Goal: Task Accomplishment & Management: Manage account settings

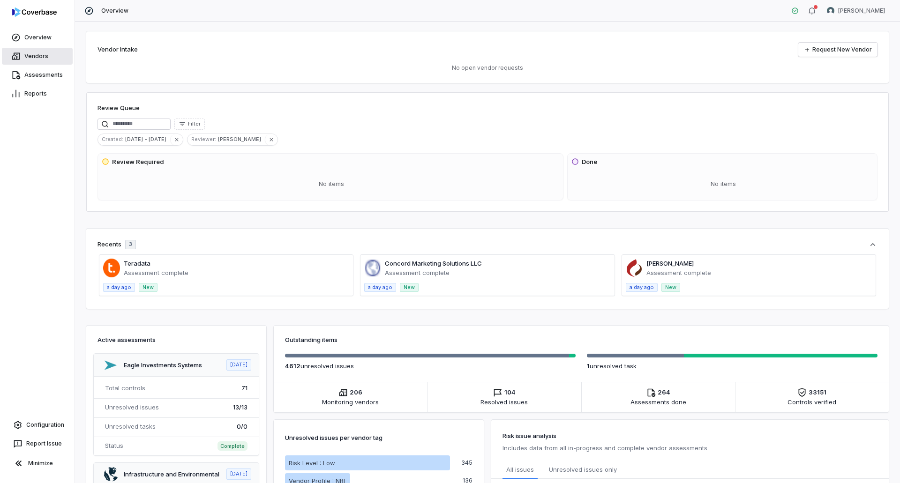
click at [32, 55] on link "Vendors" at bounding box center [37, 56] width 71 height 17
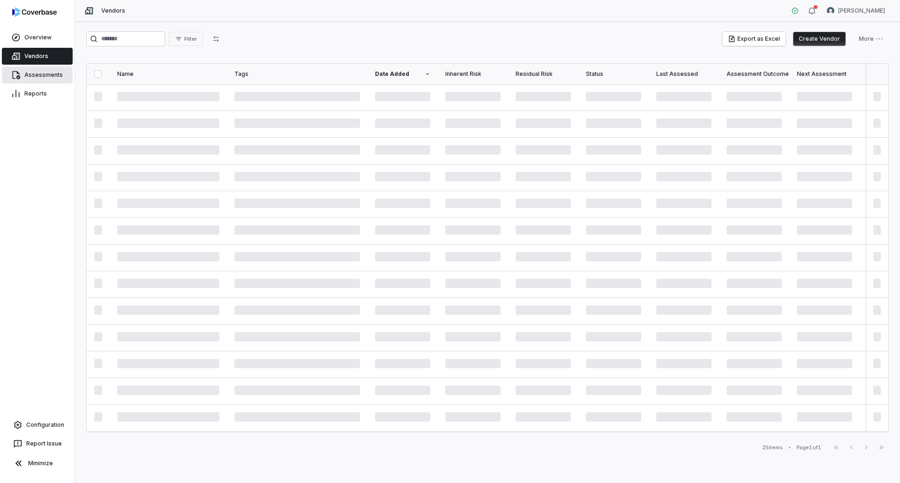
click at [34, 75] on link "Assessments" at bounding box center [37, 75] width 71 height 17
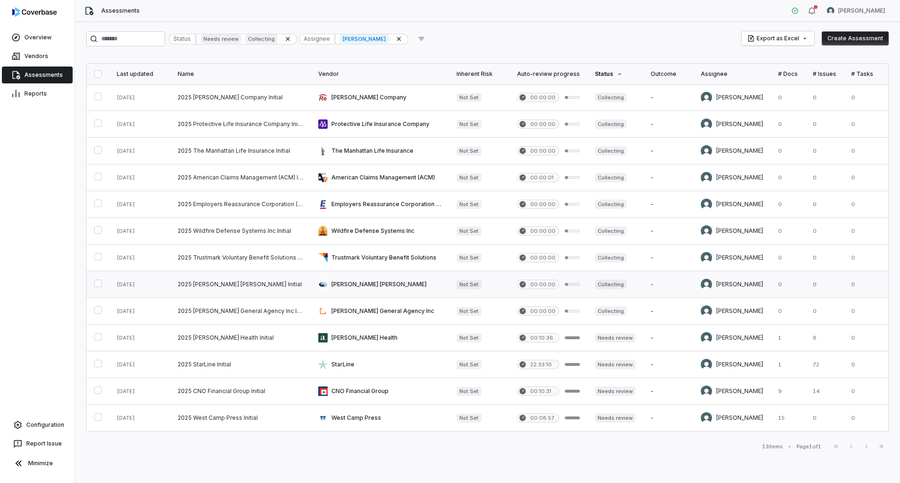
scroll to position [4, 0]
click at [866, 448] on div "First Page Previous Next Last Page" at bounding box center [859, 446] width 60 height 11
click at [866, 446] on div "First Page Previous Next Last Page" at bounding box center [859, 446] width 60 height 11
click at [849, 447] on div "First Page Previous Next Last Page" at bounding box center [859, 446] width 60 height 11
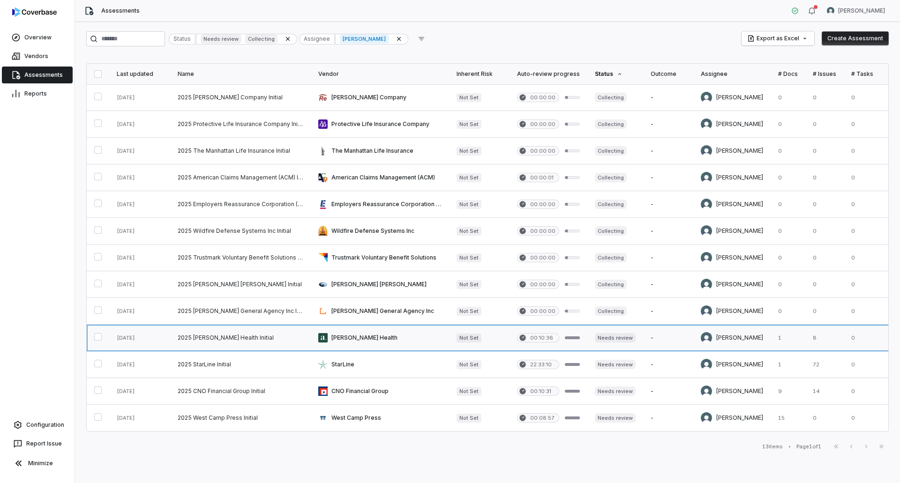
click at [376, 336] on link at bounding box center [380, 338] width 138 height 26
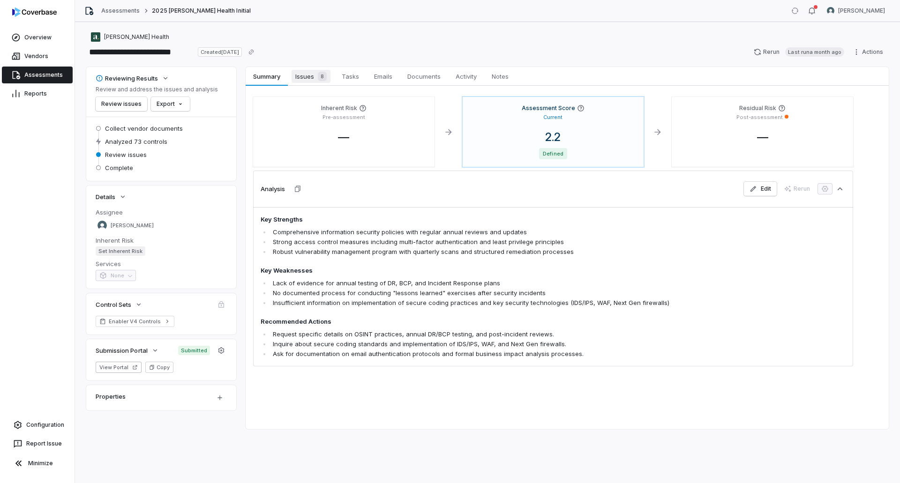
click at [311, 78] on span "Issues 8" at bounding box center [311, 76] width 39 height 13
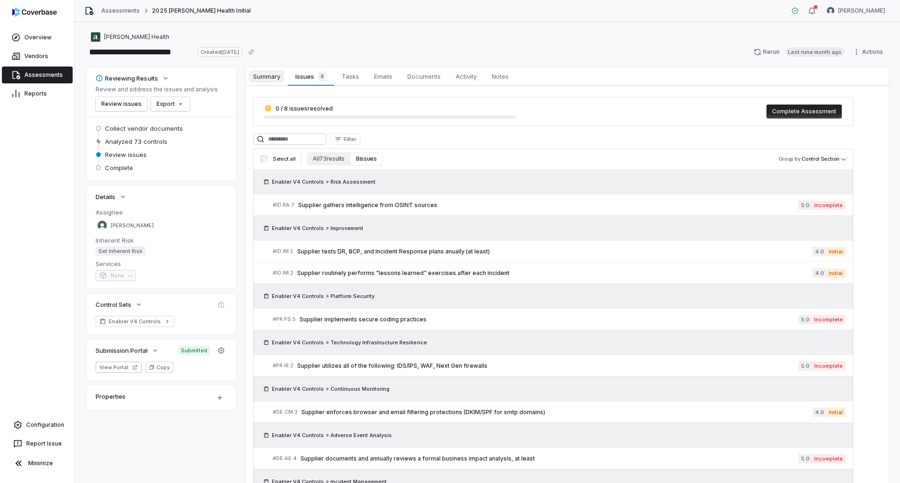
click at [271, 79] on span "Summary" at bounding box center [266, 76] width 35 height 12
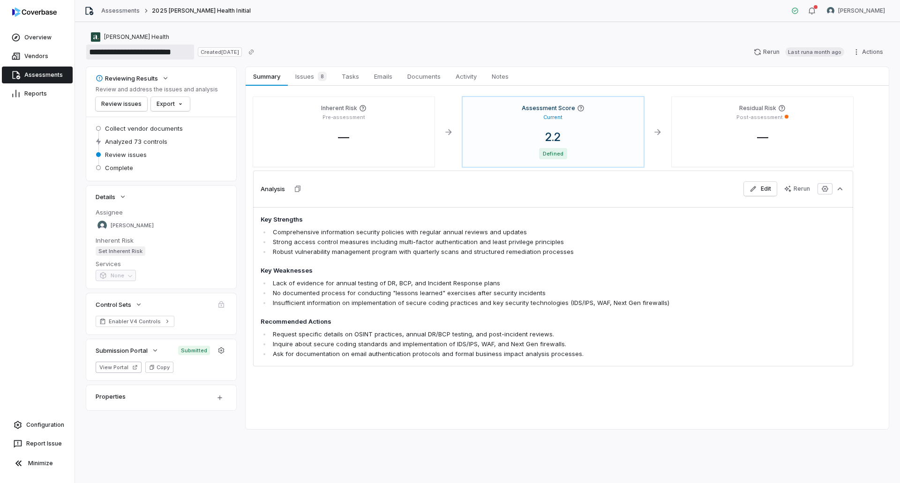
drag, startPoint x: 112, startPoint y: 51, endPoint x: 187, endPoint y: 57, distance: 75.2
click at [187, 57] on input "**********" at bounding box center [140, 52] width 108 height 15
click at [188, 53] on input "**********" at bounding box center [140, 52] width 108 height 15
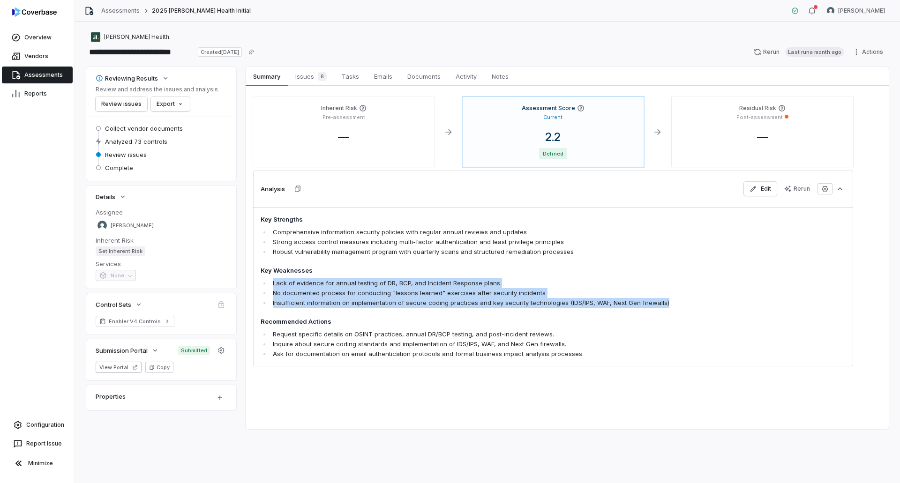
drag, startPoint x: 668, startPoint y: 300, endPoint x: 268, endPoint y: 281, distance: 401.2
click at [268, 281] on ul "Lack of evidence for annual testing of DR, BCP, and Incident Response plans No …" at bounding box center [495, 293] width 468 height 30
click at [272, 280] on li "Lack of evidence for annual testing of DR, BCP, and Incident Response plans" at bounding box center [499, 283] width 458 height 10
drag, startPoint x: 272, startPoint y: 283, endPoint x: 773, endPoint y: 302, distance: 501.0
click at [776, 302] on div "Key Strengths Comprehensive information security policies with regular annual r…" at bounding box center [553, 286] width 600 height 159
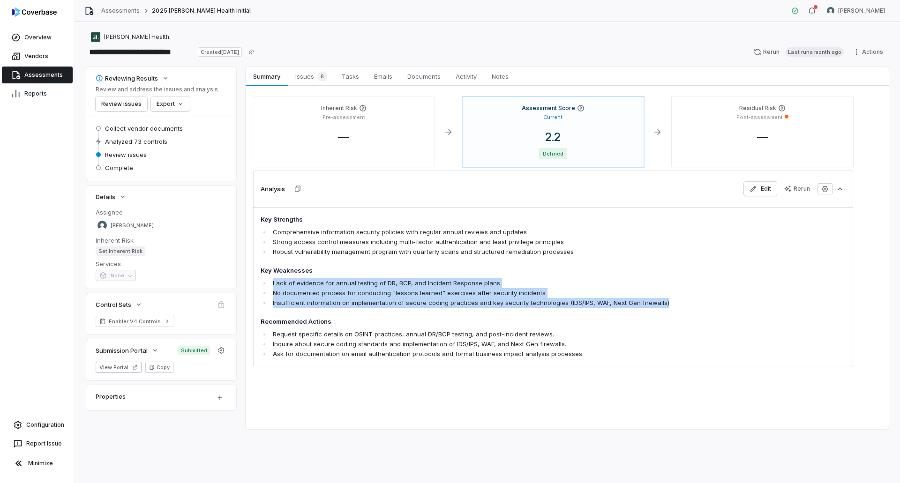
click at [734, 304] on div "Key Strengths Comprehensive information security policies with regular annual r…" at bounding box center [553, 286] width 600 height 159
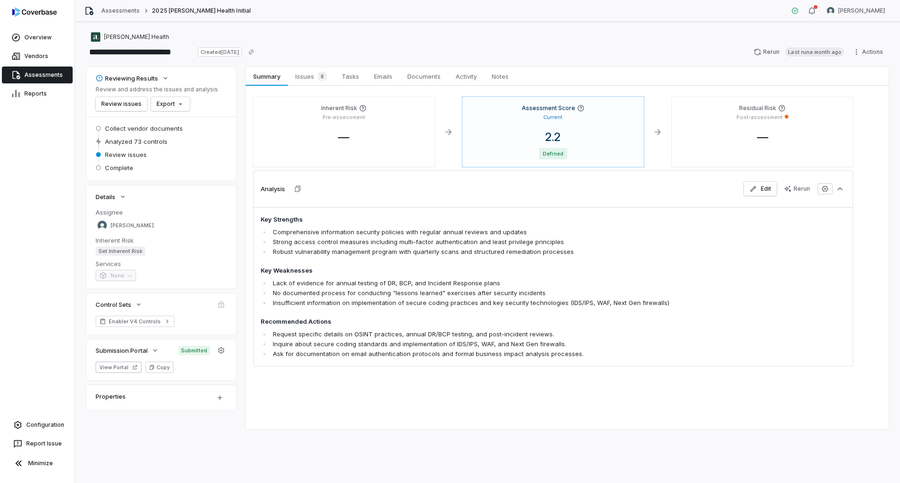
click at [40, 75] on link "Assessments" at bounding box center [37, 75] width 71 height 17
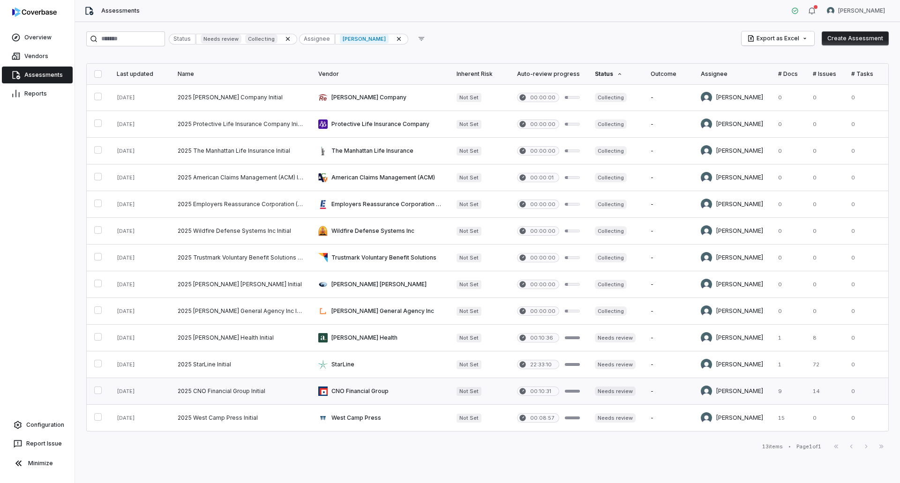
scroll to position [4, 0]
click at [96, 417] on button "button" at bounding box center [98, 417] width 8 height 8
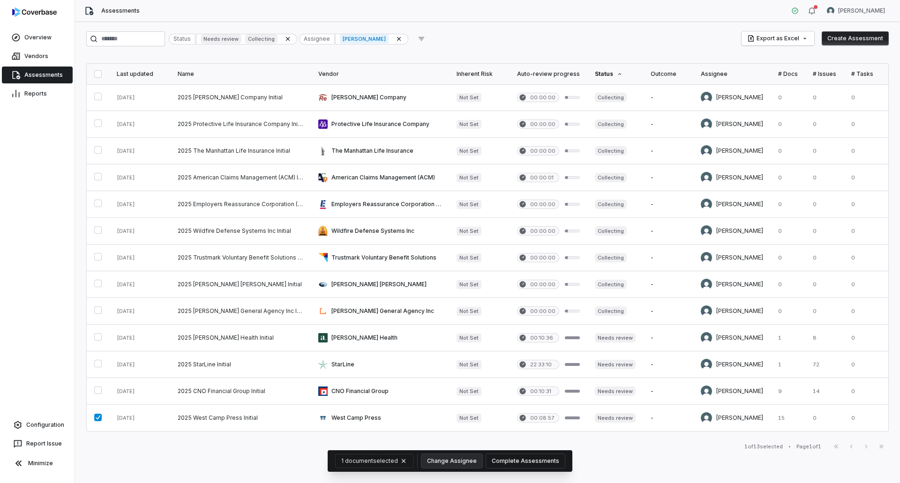
click at [505, 462] on button "Complete Assessments" at bounding box center [525, 461] width 79 height 14
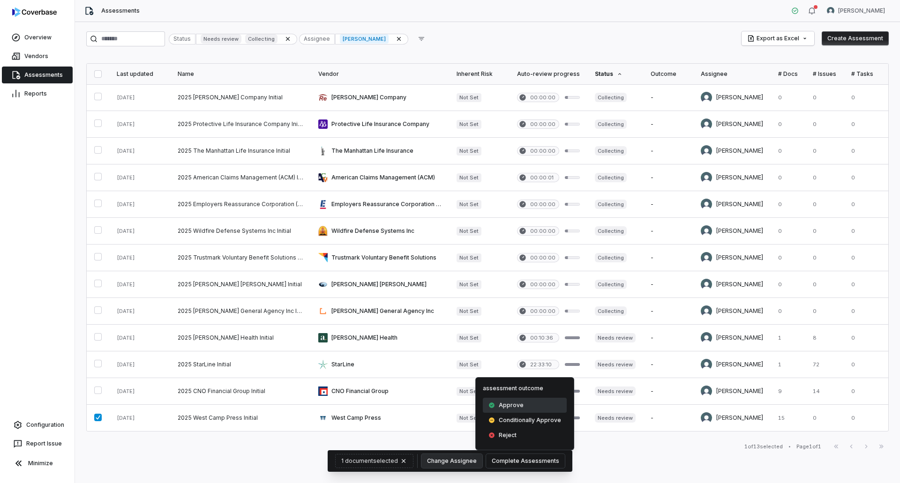
click at [506, 409] on div "Approve" at bounding box center [525, 405] width 84 height 15
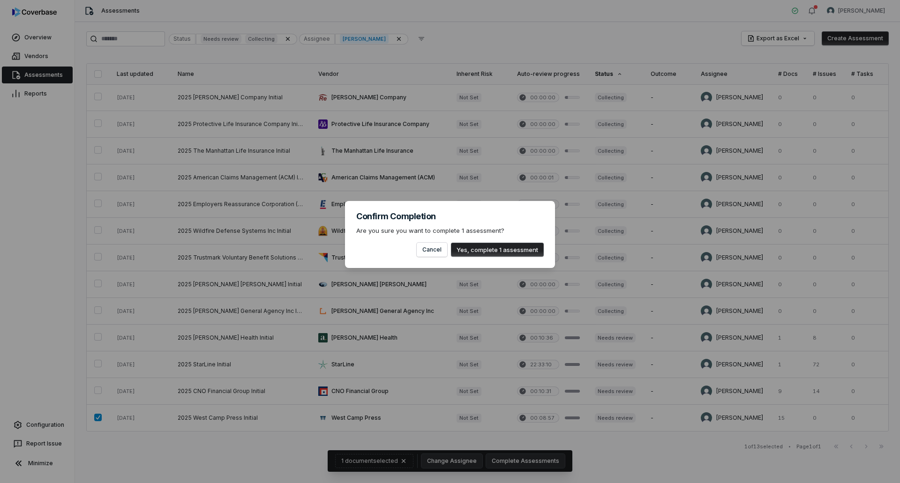
click at [474, 249] on button "Yes, complete 1 assessment" at bounding box center [497, 250] width 93 height 14
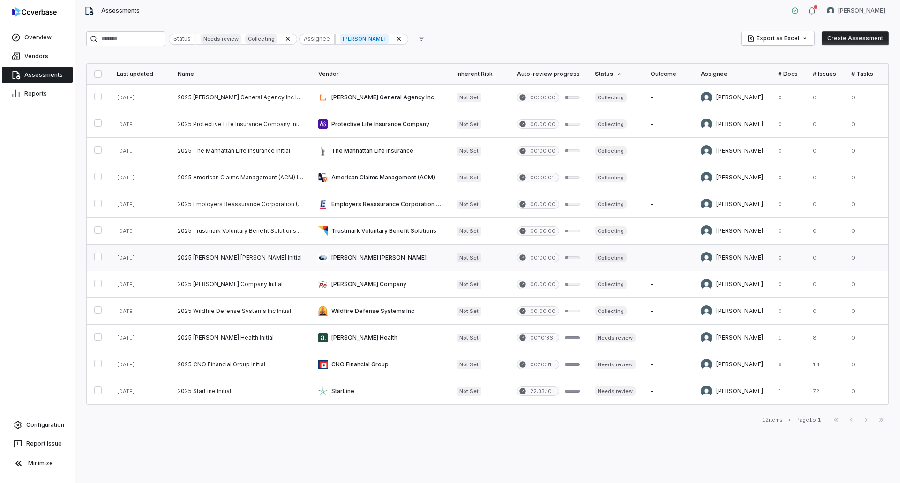
click at [373, 260] on link at bounding box center [380, 258] width 138 height 26
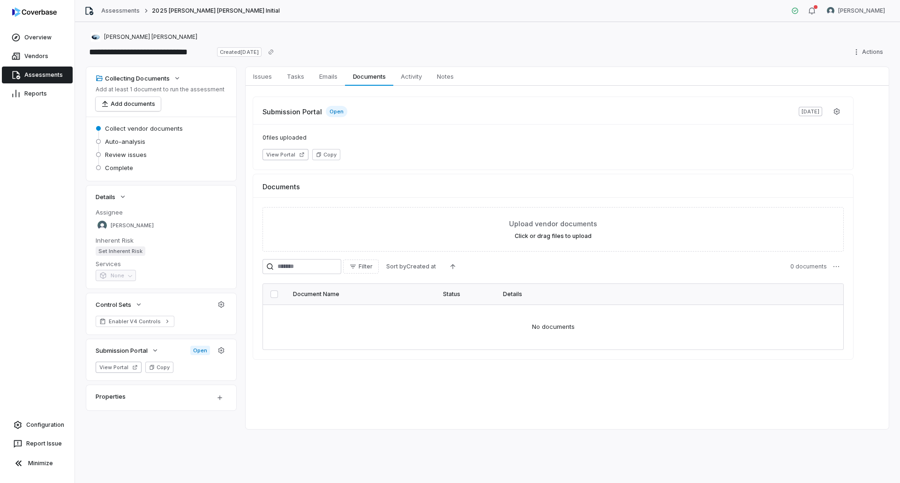
click at [334, 110] on span "Open" at bounding box center [337, 111] width 22 height 11
click at [286, 154] on button "View Portal" at bounding box center [286, 154] width 46 height 11
click at [23, 70] on link "Assessments" at bounding box center [37, 75] width 71 height 17
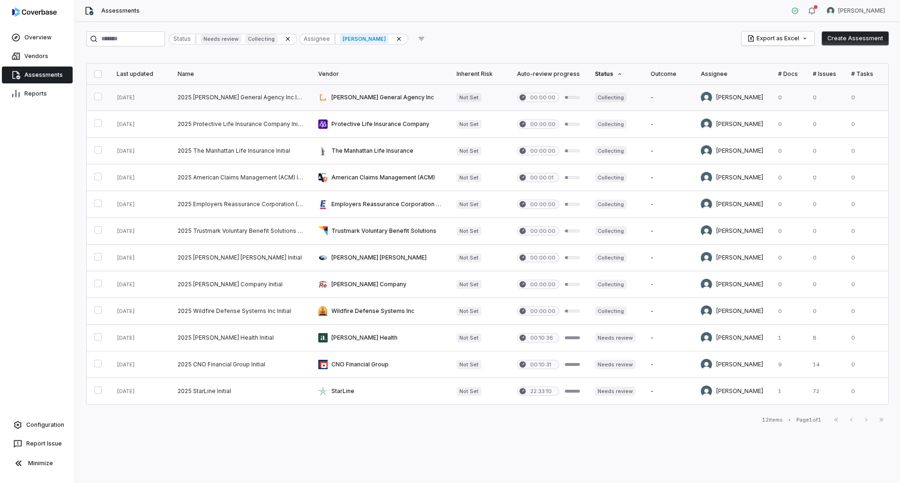
click at [367, 98] on link at bounding box center [380, 97] width 138 height 26
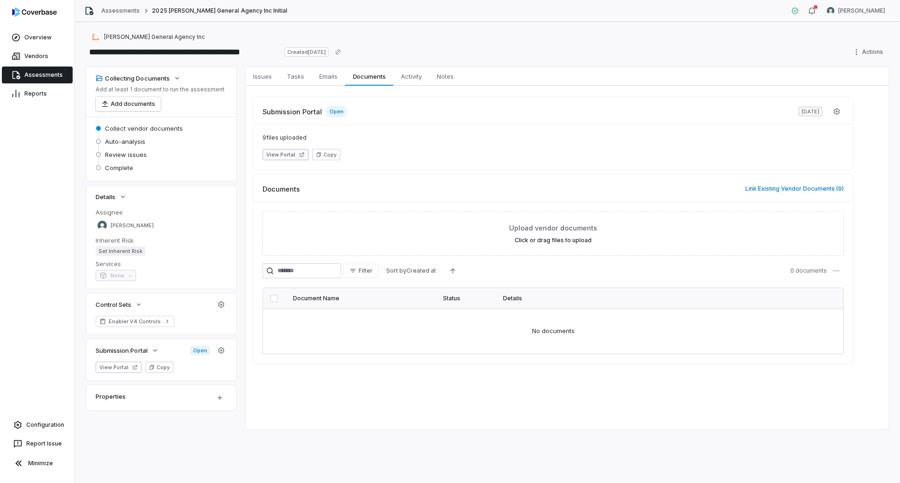
click at [293, 155] on button "View Portal" at bounding box center [286, 154] width 46 height 11
click at [42, 77] on link "Assessments" at bounding box center [37, 75] width 71 height 17
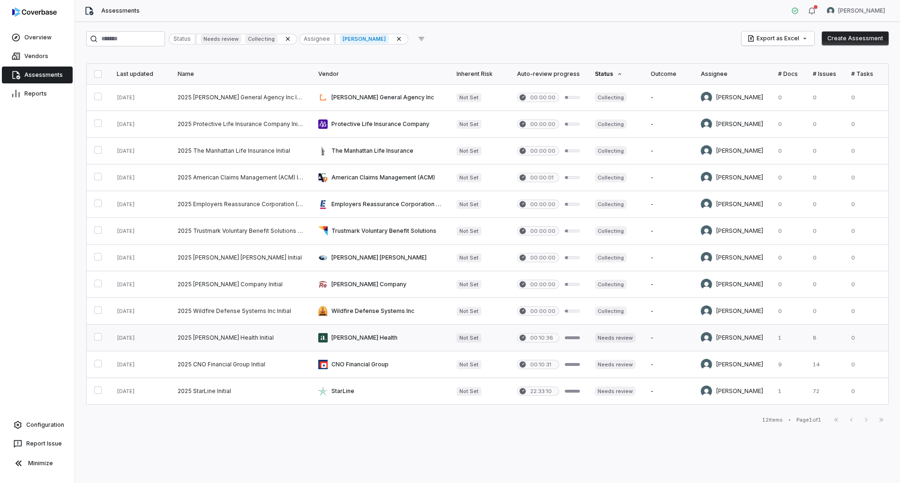
click at [339, 338] on link at bounding box center [380, 338] width 138 height 26
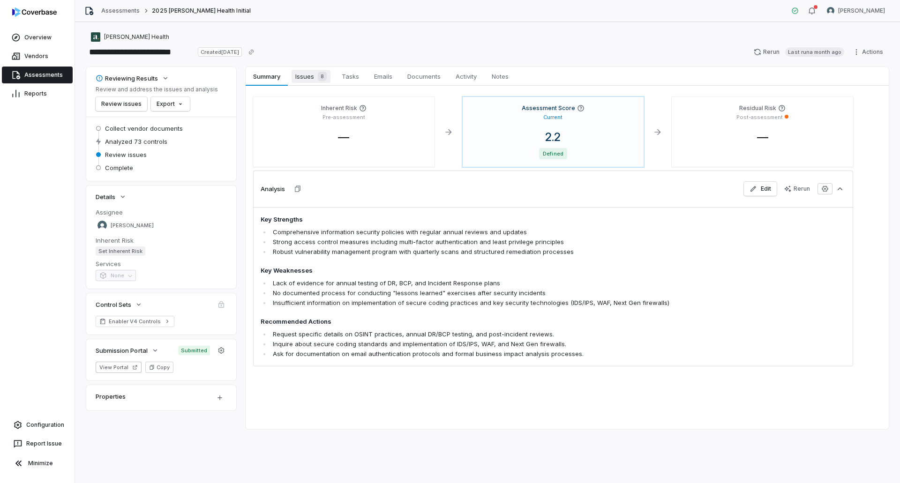
click at [312, 75] on span "Issues 8" at bounding box center [311, 76] width 39 height 13
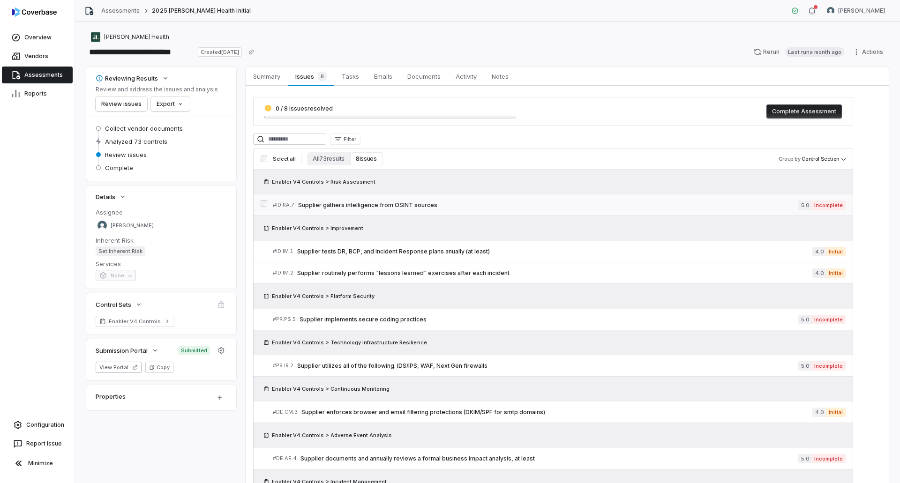
click at [407, 204] on span "Supplier gathers intelligence from OSINT sources" at bounding box center [548, 206] width 500 height 8
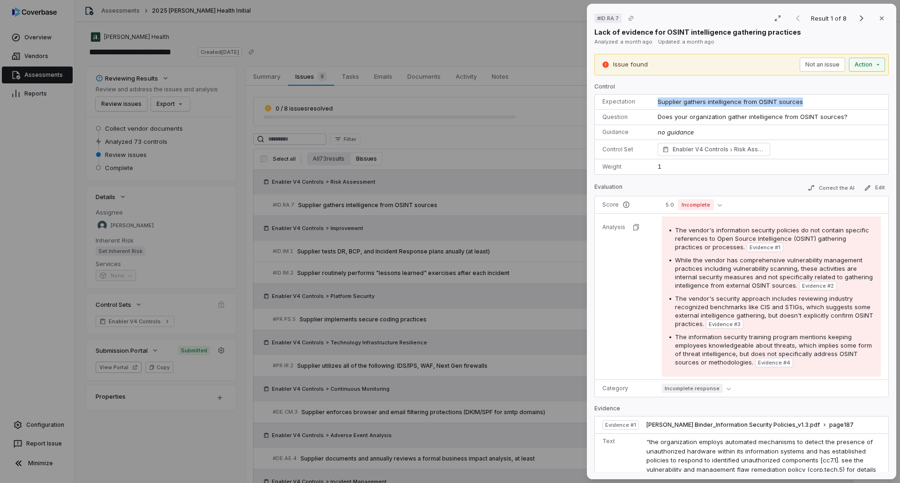
drag, startPoint x: 803, startPoint y: 105, endPoint x: 653, endPoint y: 102, distance: 149.6
click at [653, 102] on td "Supplier gathers intelligence from OSINT sources" at bounding box center [769, 102] width 238 height 15
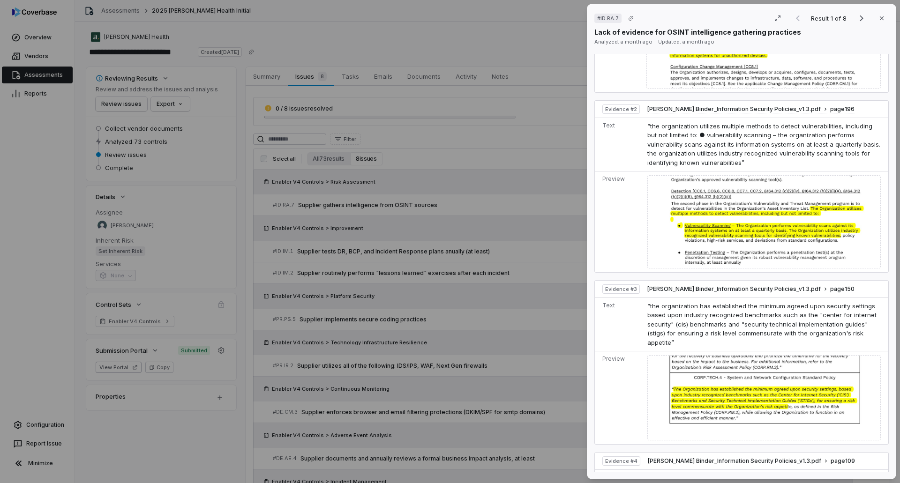
scroll to position [516, 0]
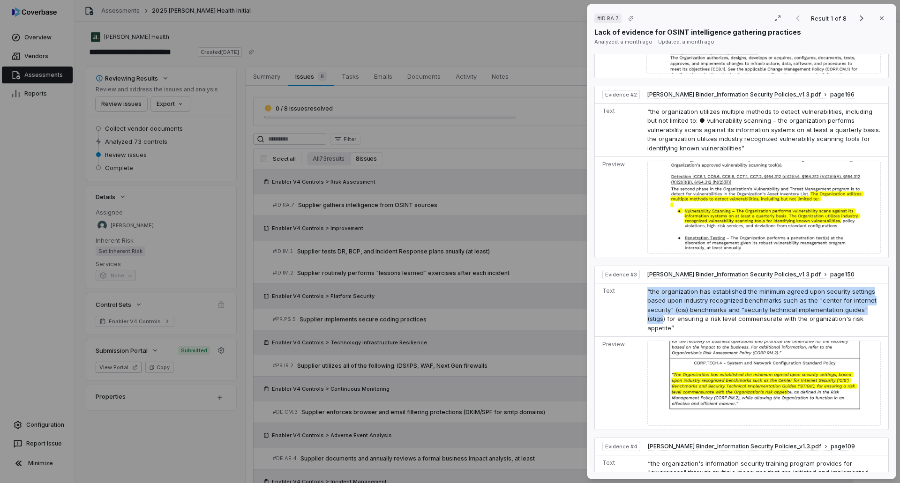
drag, startPoint x: 646, startPoint y: 283, endPoint x: 661, endPoint y: 308, distance: 30.1
click at [661, 308] on span "“the organization has established the minimum agreed upon security settings bas…" at bounding box center [761, 310] width 229 height 44
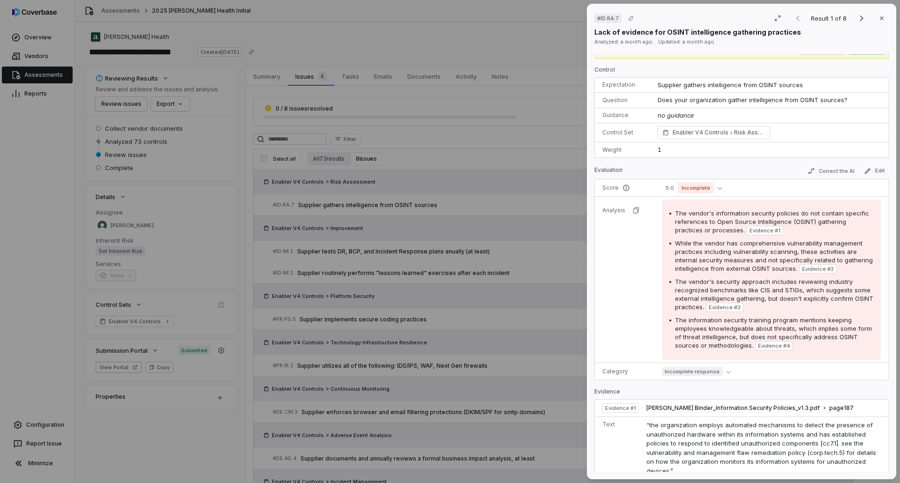
scroll to position [0, 0]
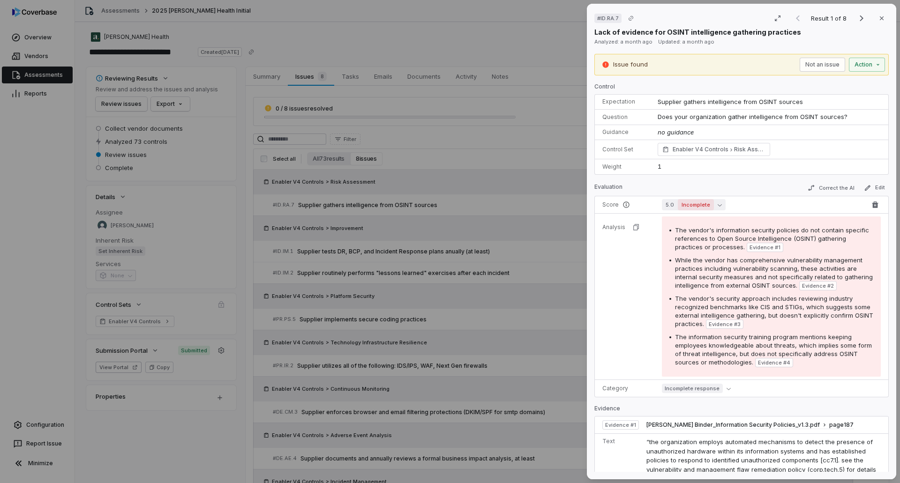
click at [719, 203] on icon "button" at bounding box center [720, 205] width 4 height 4
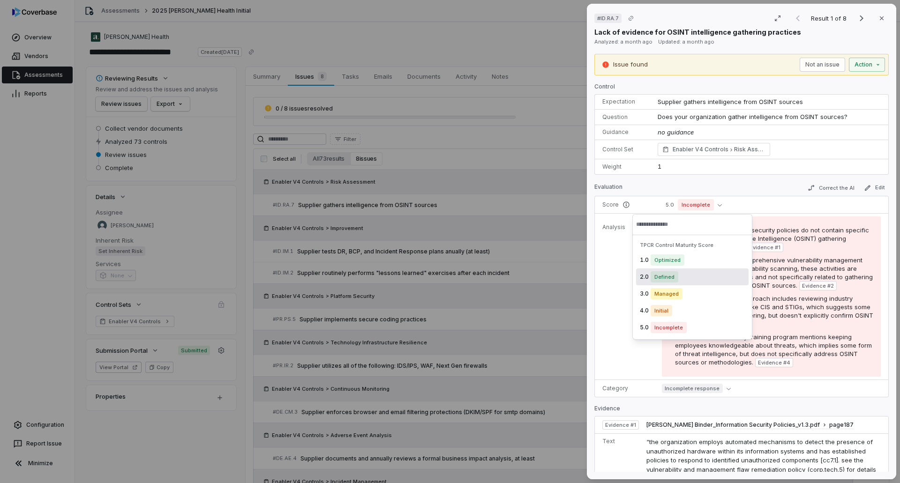
click at [469, 203] on div "# ID.RA.7 Result 1 of 8 Close Lack of evidence for OSINT intelligence gathering…" at bounding box center [450, 241] width 900 height 483
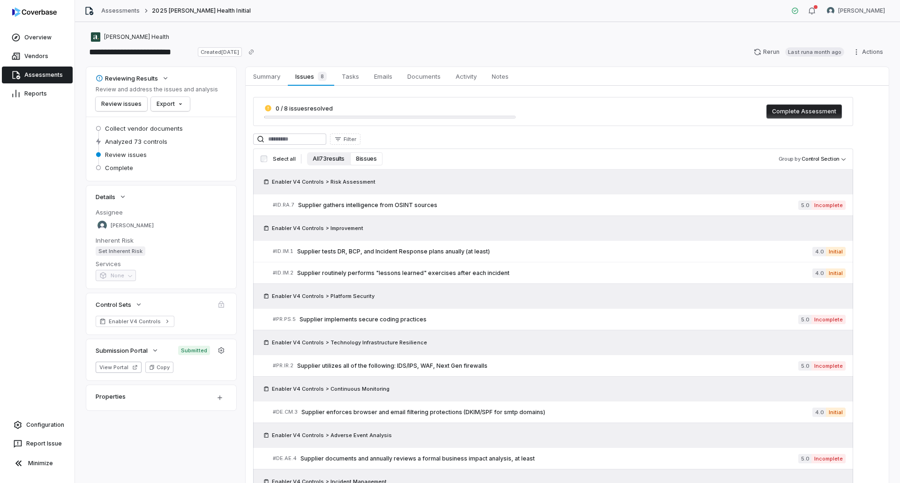
click at [330, 161] on button "All 73 results" at bounding box center [328, 158] width 43 height 13
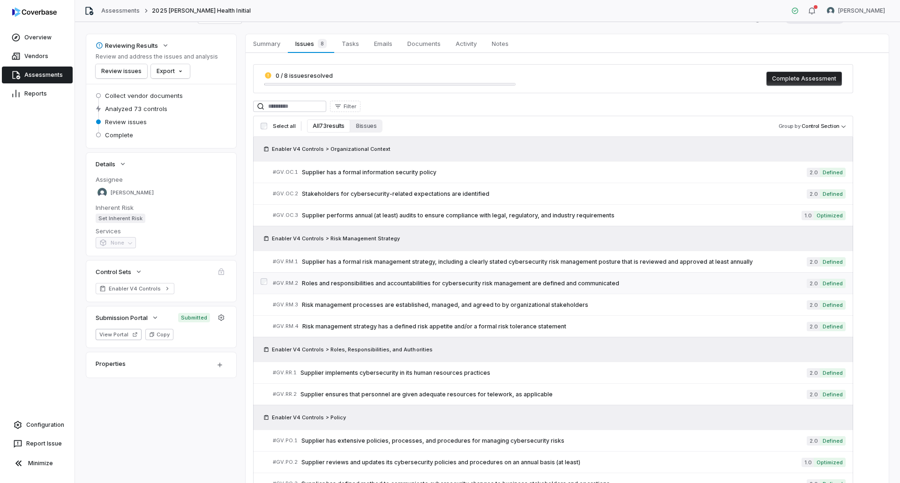
scroll to position [47, 0]
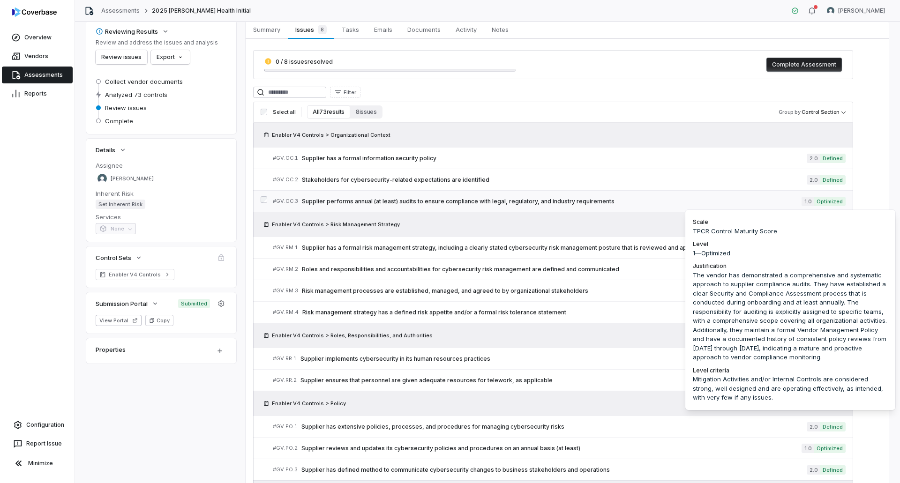
click at [810, 202] on span "1.0" at bounding box center [808, 201] width 12 height 9
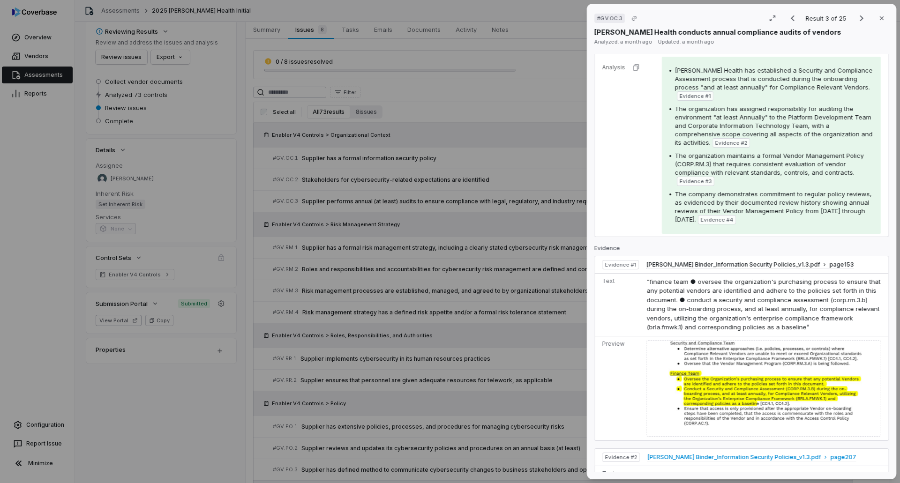
scroll to position [234, 0]
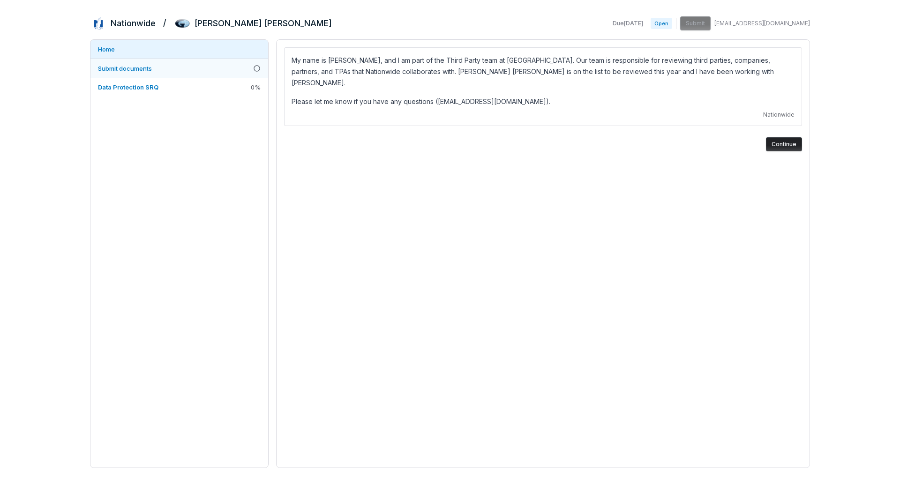
click at [134, 74] on link "Submit documents" at bounding box center [179, 68] width 178 height 19
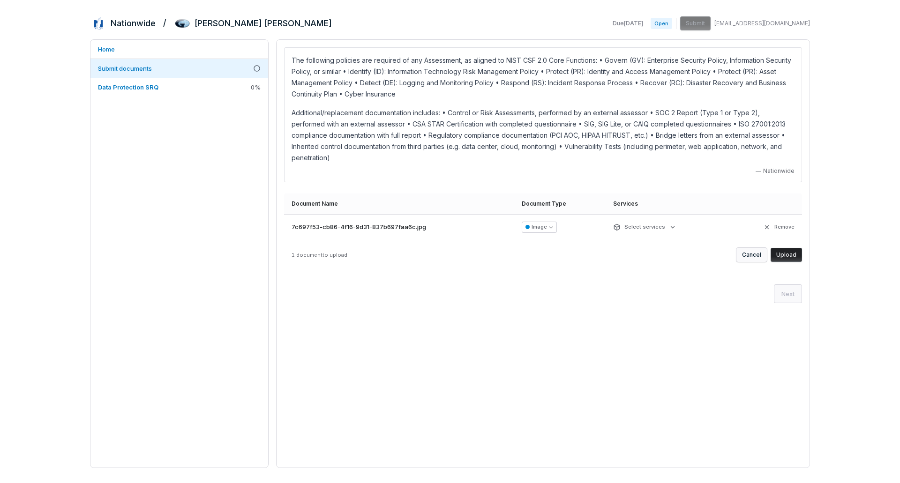
click at [753, 248] on button "Cancel" at bounding box center [751, 255] width 30 height 14
click at [746, 248] on button "Cancel" at bounding box center [751, 255] width 30 height 14
click at [756, 248] on button "Cancel" at bounding box center [751, 255] width 30 height 14
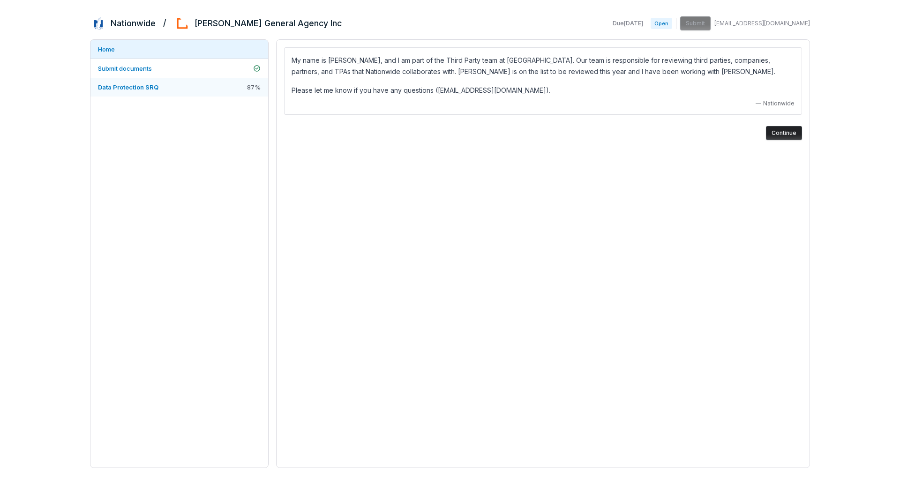
click at [142, 86] on span "Data Protection SRQ" at bounding box center [128, 87] width 60 height 8
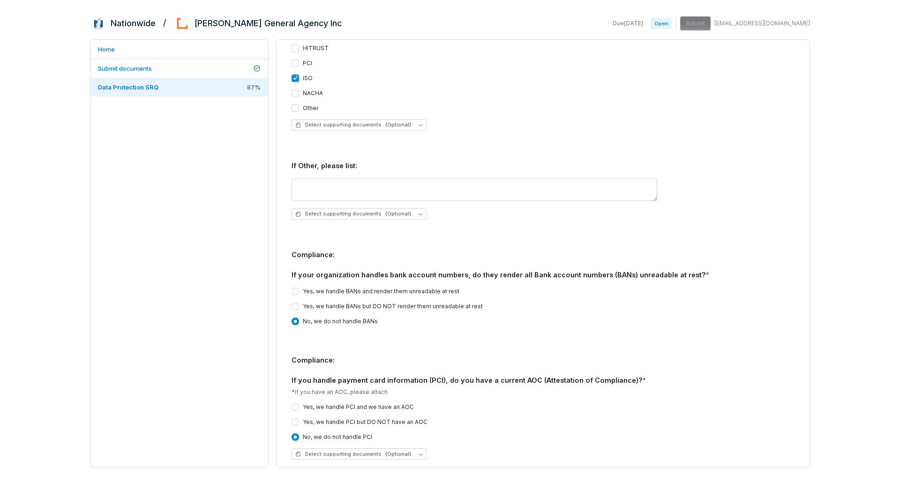
scroll to position [1313, 0]
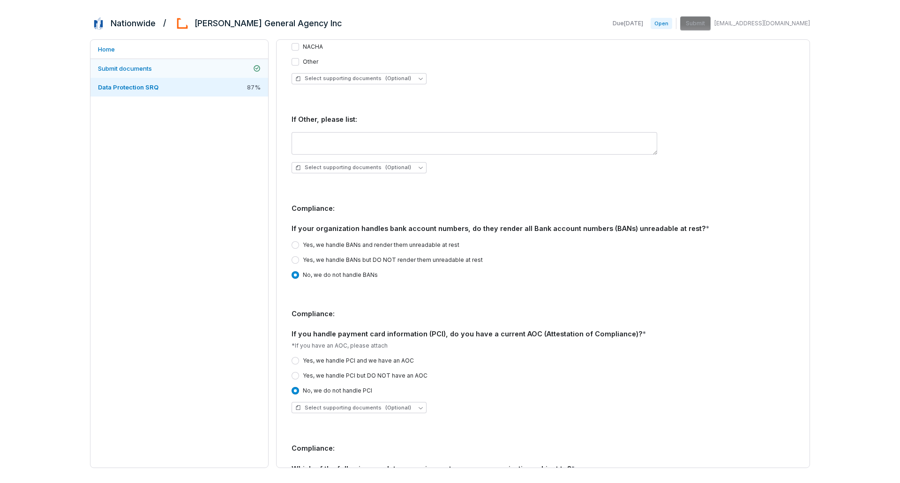
click at [159, 65] on link "Submit documents" at bounding box center [179, 68] width 178 height 19
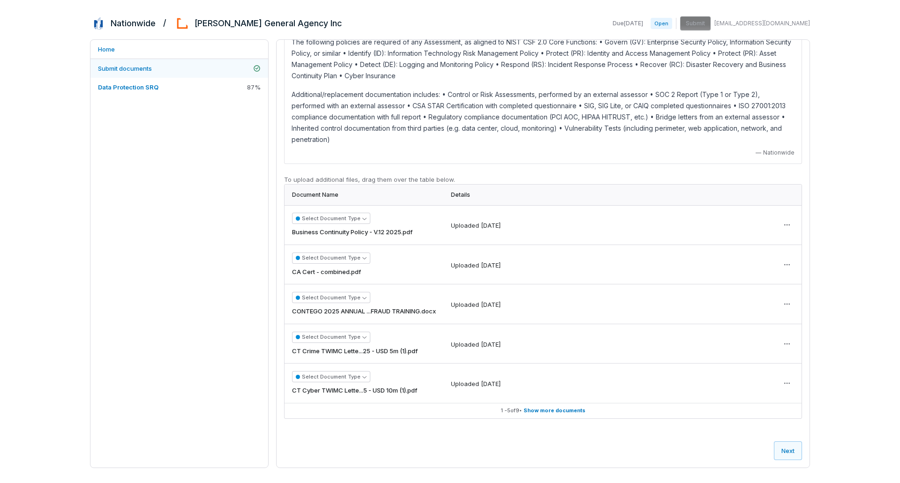
scroll to position [18, 0]
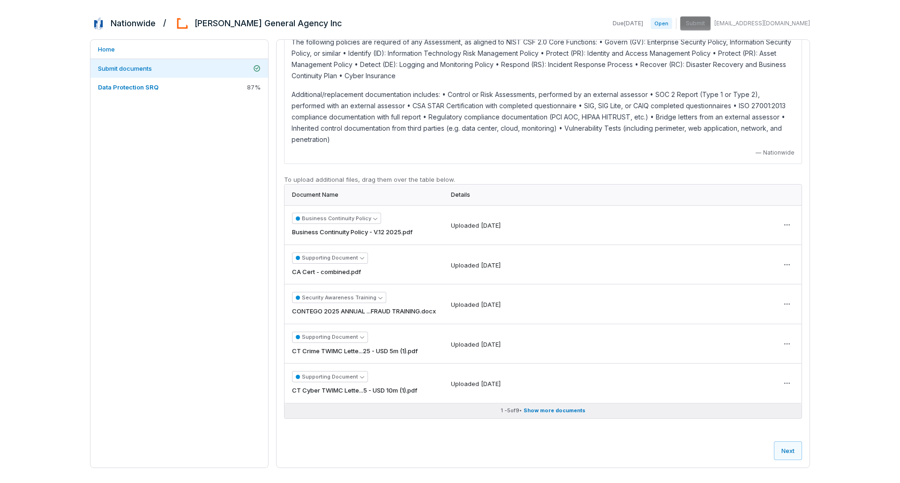
click at [538, 410] on span "Show more documents" at bounding box center [555, 410] width 62 height 7
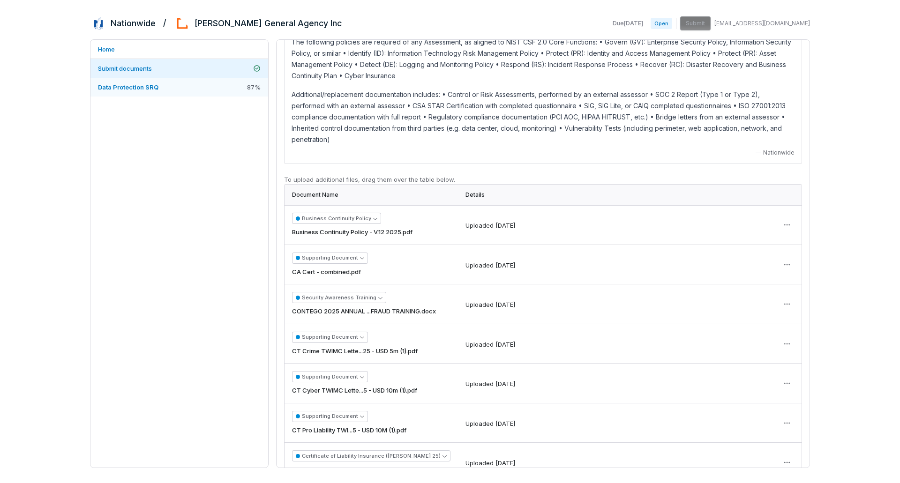
click at [149, 90] on span "Data Protection SRQ" at bounding box center [128, 87] width 60 height 8
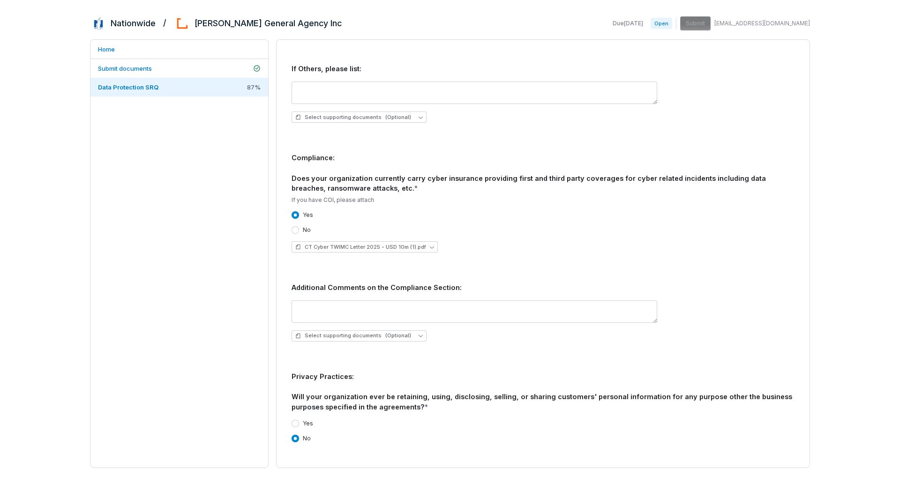
scroll to position [1893, 0]
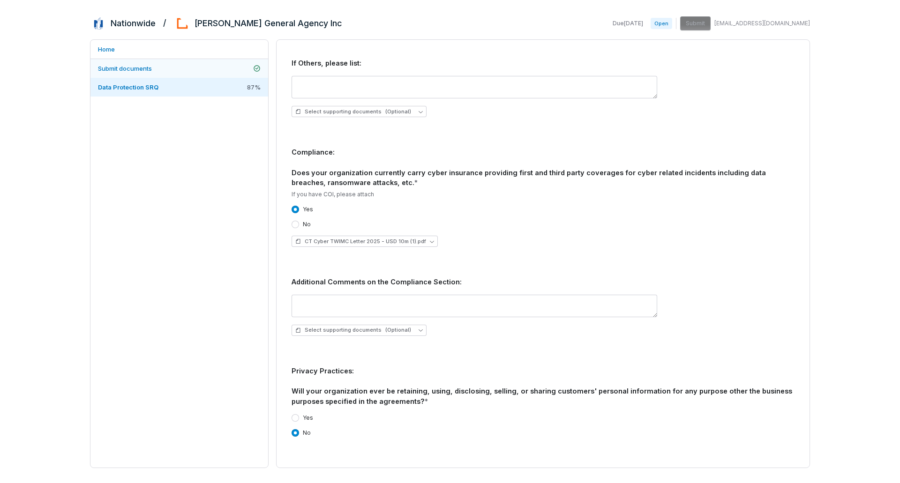
click at [134, 68] on span "Submit documents" at bounding box center [125, 69] width 54 height 8
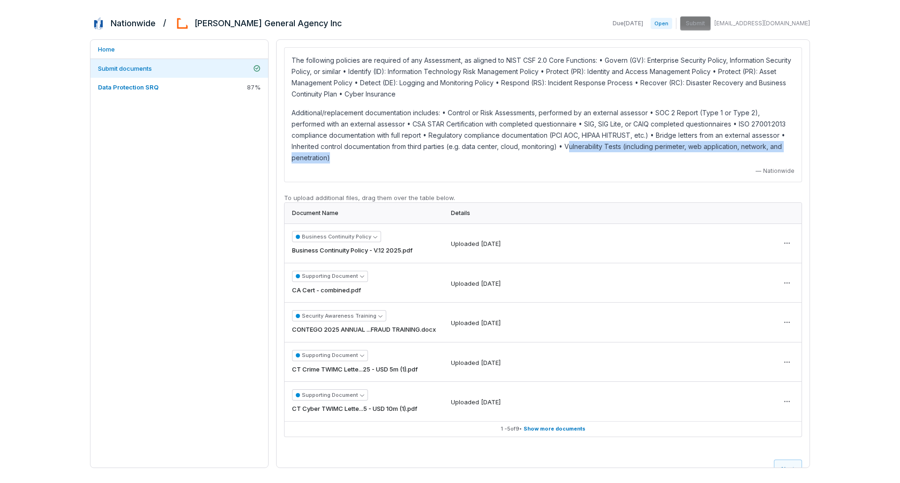
drag, startPoint x: 571, startPoint y: 145, endPoint x: 769, endPoint y: 154, distance: 197.5
click at [769, 154] on p "Additional/replacement documentation includes: • Control or Risk Assessments, p…" at bounding box center [543, 135] width 503 height 56
click at [134, 85] on span "Data Protection SRQ" at bounding box center [128, 87] width 60 height 8
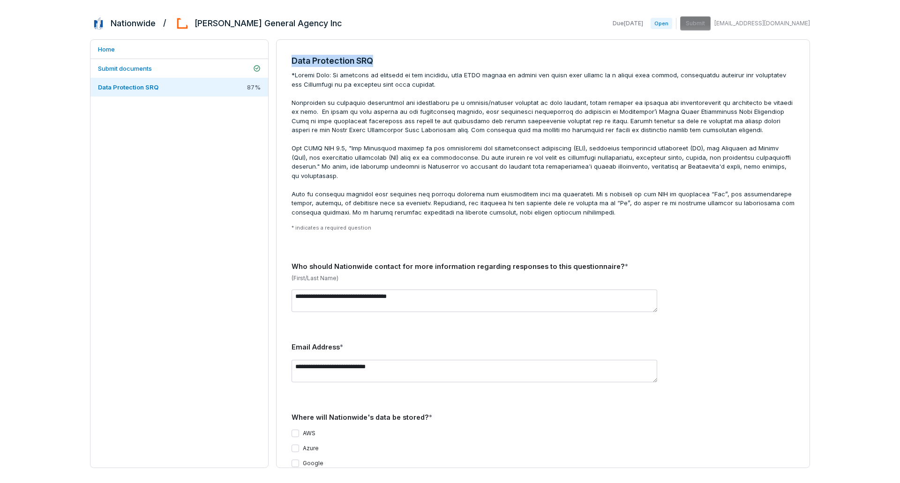
drag, startPoint x: 291, startPoint y: 59, endPoint x: 377, endPoint y: 59, distance: 85.8
click at [377, 59] on h3 "Data Protection SRQ" at bounding box center [543, 61] width 503 height 12
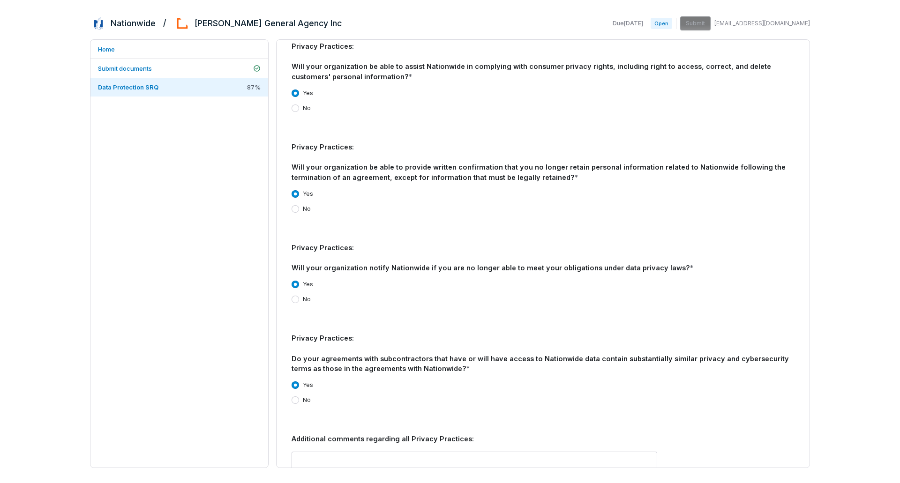
scroll to position [2329, 0]
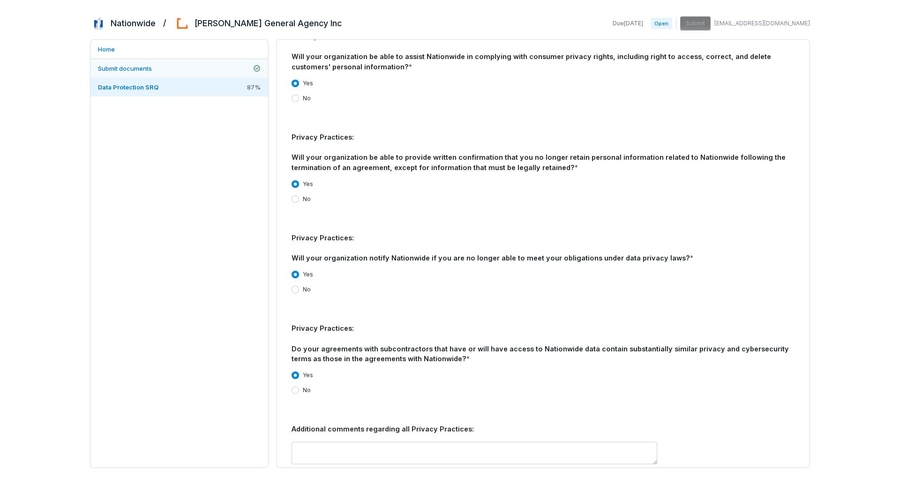
click at [151, 67] on span "Submit documents" at bounding box center [125, 69] width 54 height 8
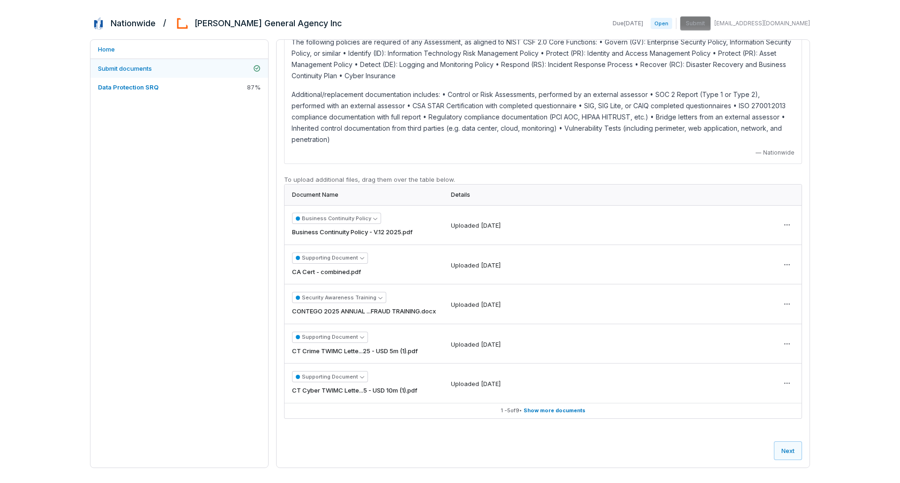
scroll to position [18, 0]
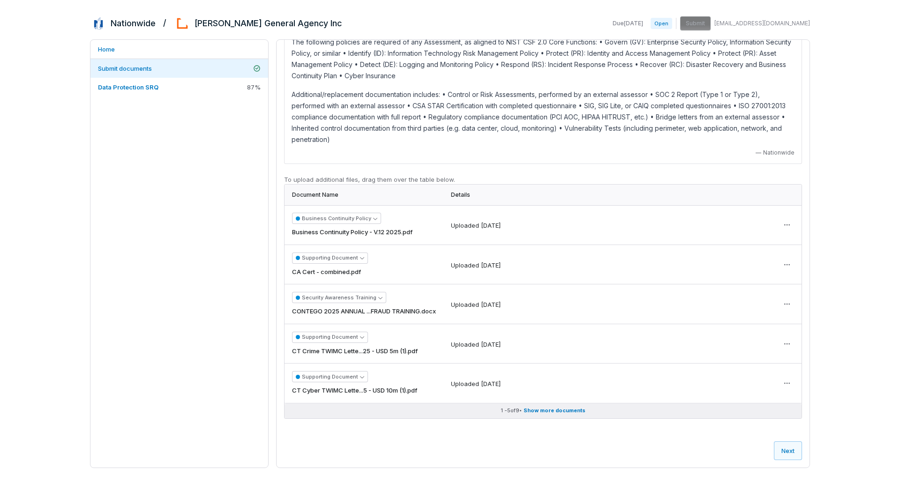
click at [547, 411] on span "Show more documents" at bounding box center [555, 410] width 62 height 7
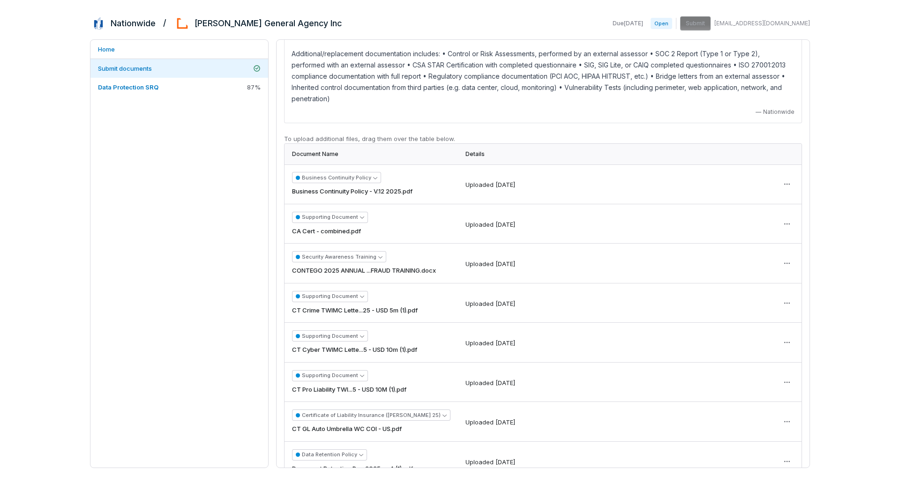
scroll to position [159, 0]
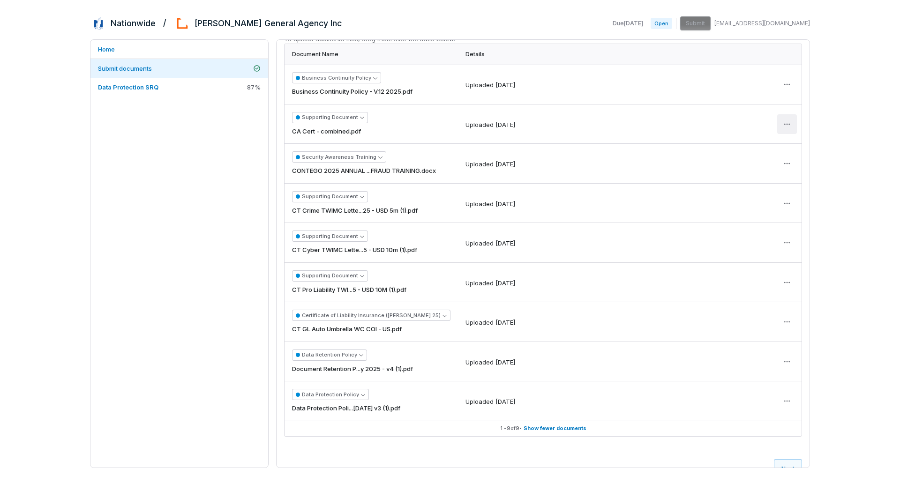
click at [781, 123] on html "Nationwide / [PERSON_NAME] General Agency Inc Due [DATE] Open Submit [EMAIL_ADD…" at bounding box center [450, 241] width 900 height 483
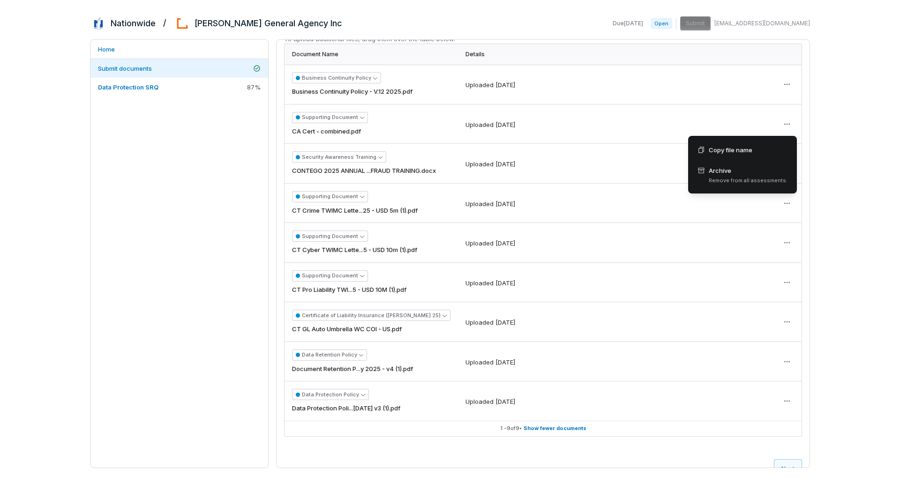
click at [846, 153] on html "Nationwide / [PERSON_NAME] General Agency Inc Due [DATE] Open Submit [EMAIL_ADD…" at bounding box center [450, 241] width 900 height 483
